Goal: Information Seeking & Learning: Find specific fact

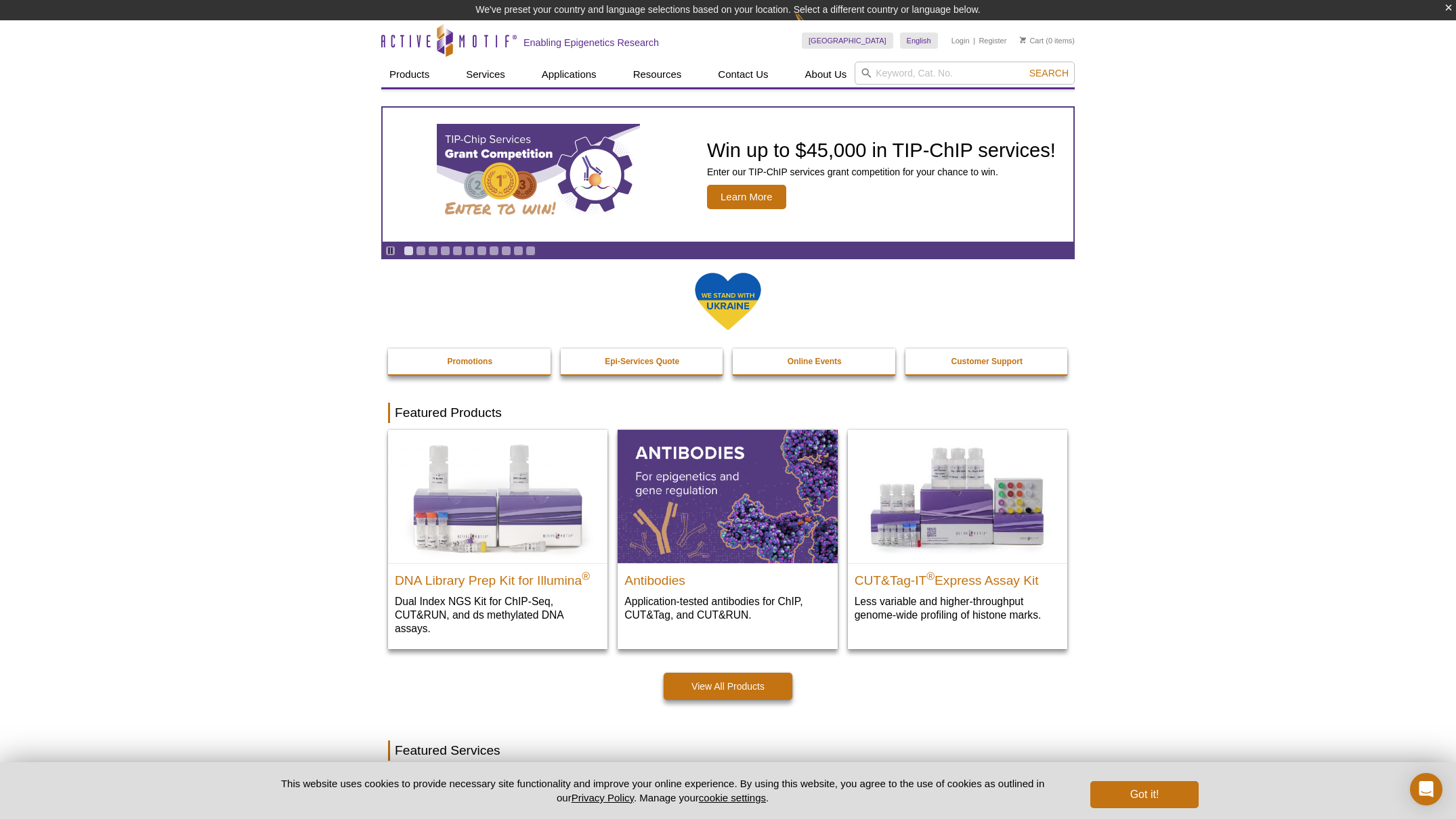
click at [924, 74] on input "search" at bounding box center [965, 73] width 220 height 23
type input "81083"
click at [1025, 67] on button "Search" at bounding box center [1049, 73] width 47 height 12
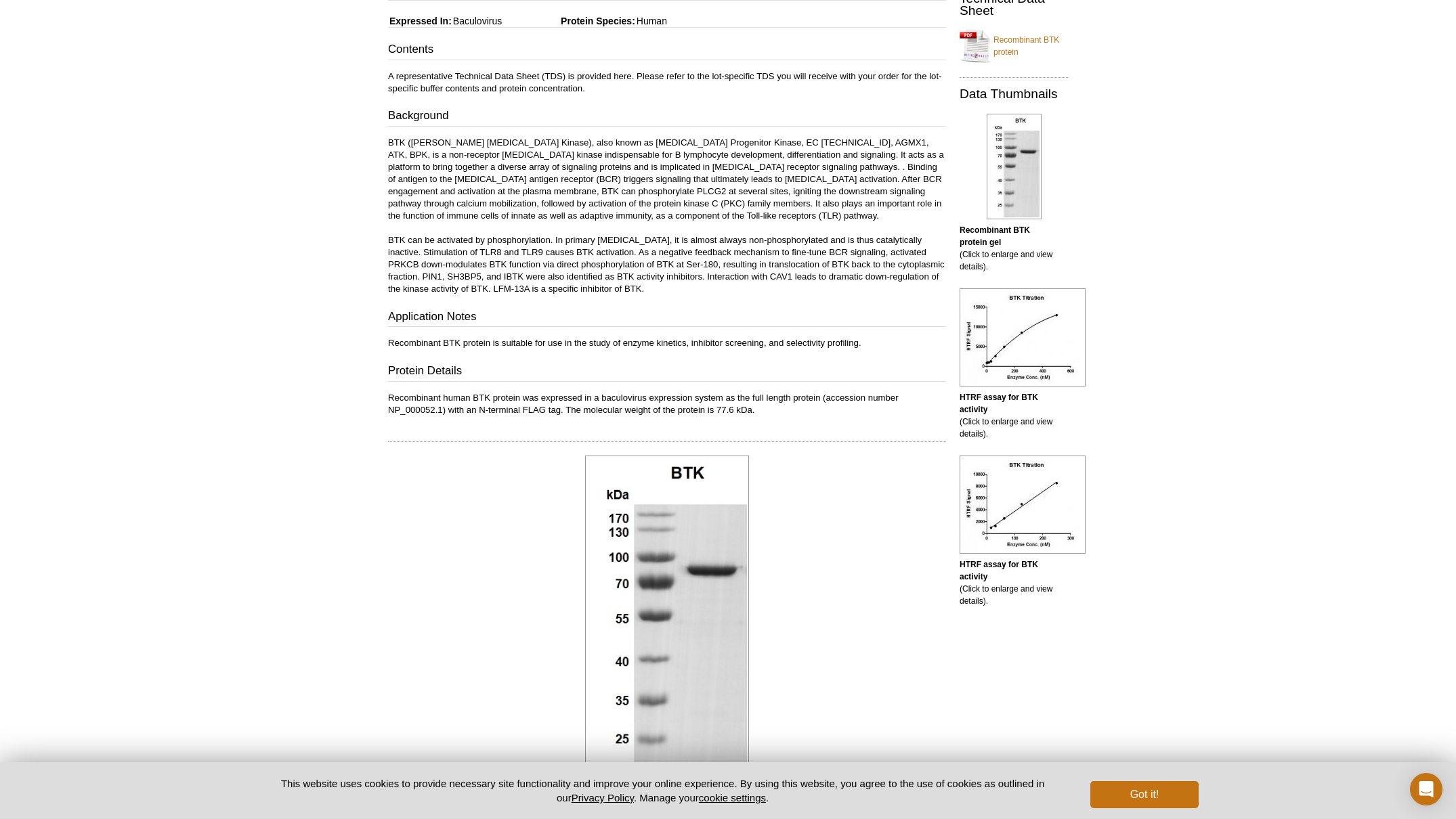
scroll to position [271, 0]
